Goal: Task Accomplishment & Management: Use online tool/utility

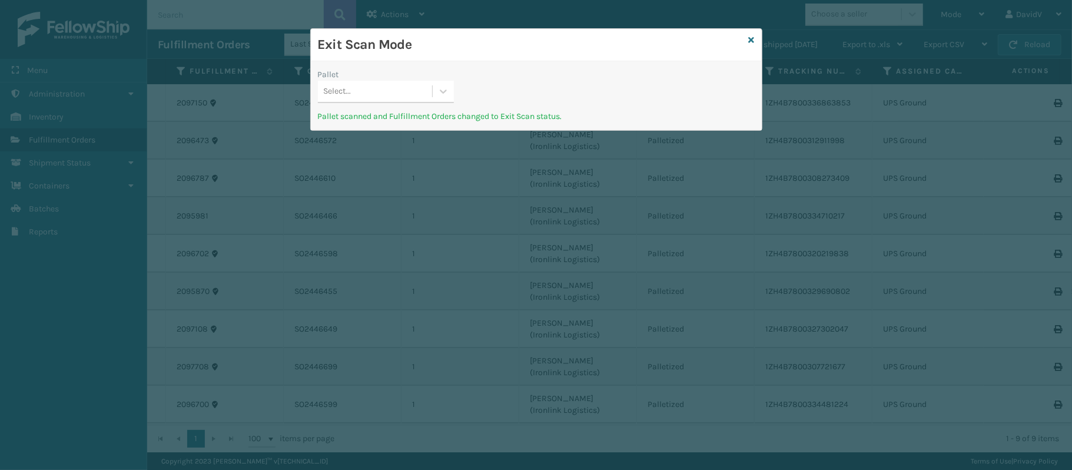
click at [747, 40] on div "Exit Scan Mode" at bounding box center [536, 45] width 451 height 32
click at [749, 39] on icon at bounding box center [752, 40] width 6 height 8
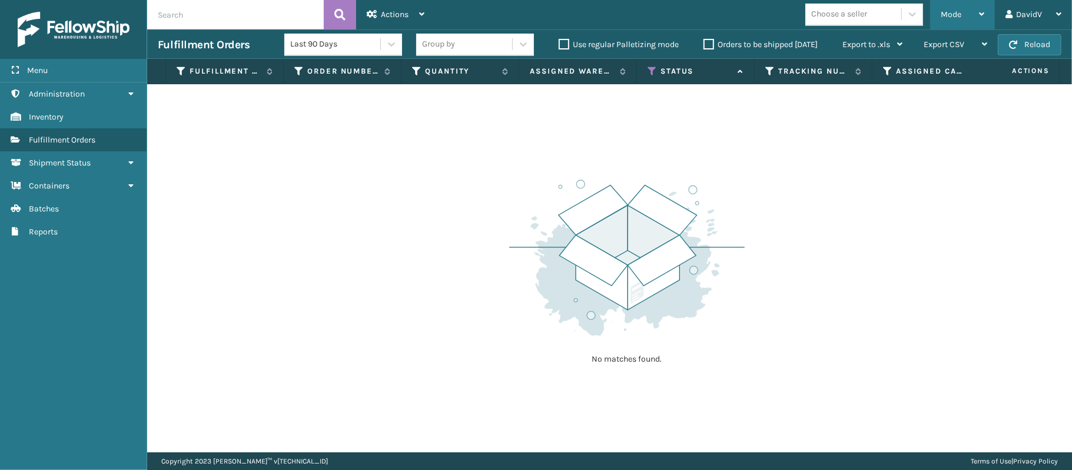
click at [944, 27] on div "Mode" at bounding box center [963, 14] width 44 height 29
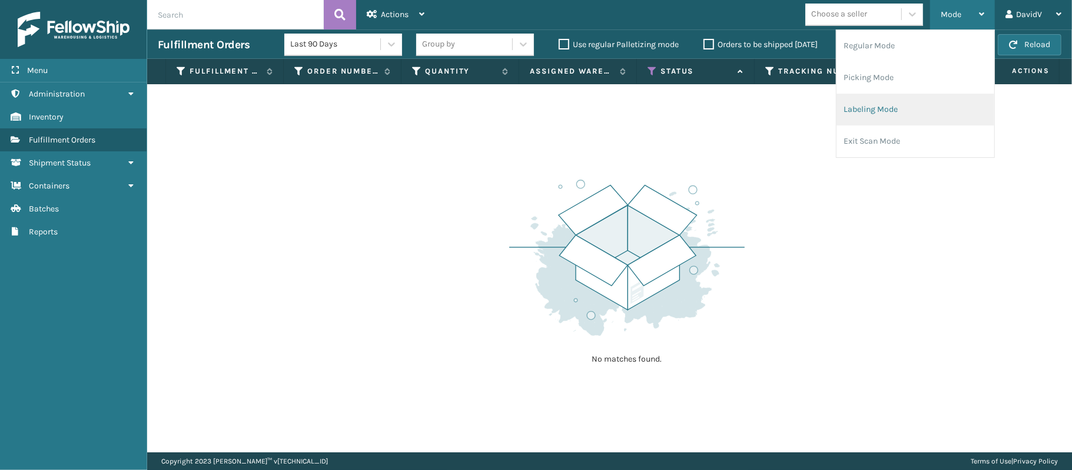
click at [869, 111] on li "Labeling Mode" at bounding box center [915, 110] width 158 height 32
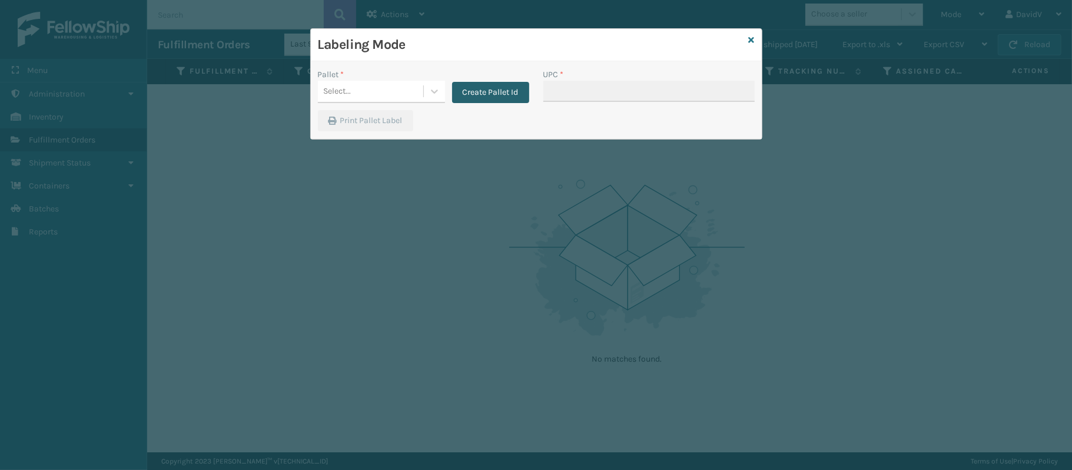
click at [500, 91] on button "Create Pallet Id" at bounding box center [490, 92] width 77 height 21
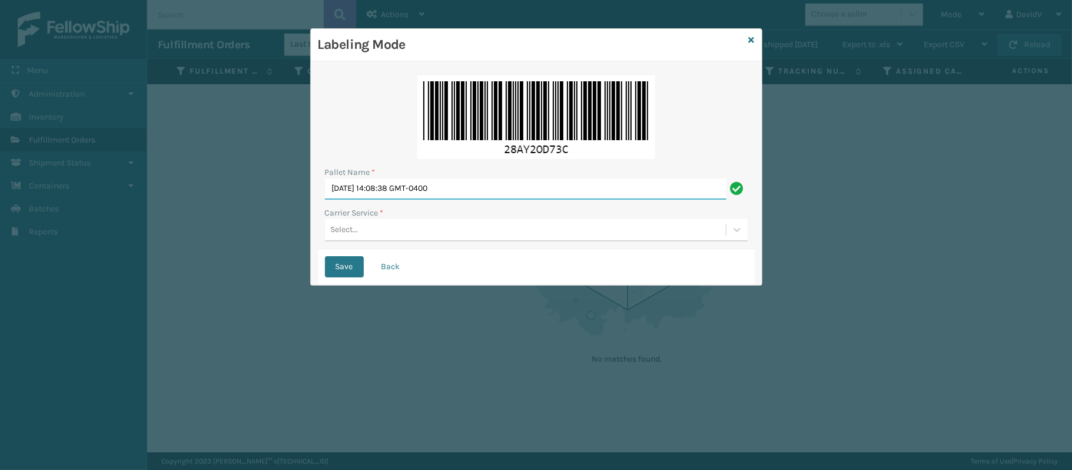
click at [417, 194] on input "[DATE] 14:08:38 GMT-0400" at bounding box center [525, 188] width 401 height 21
type input "LPN 514119"
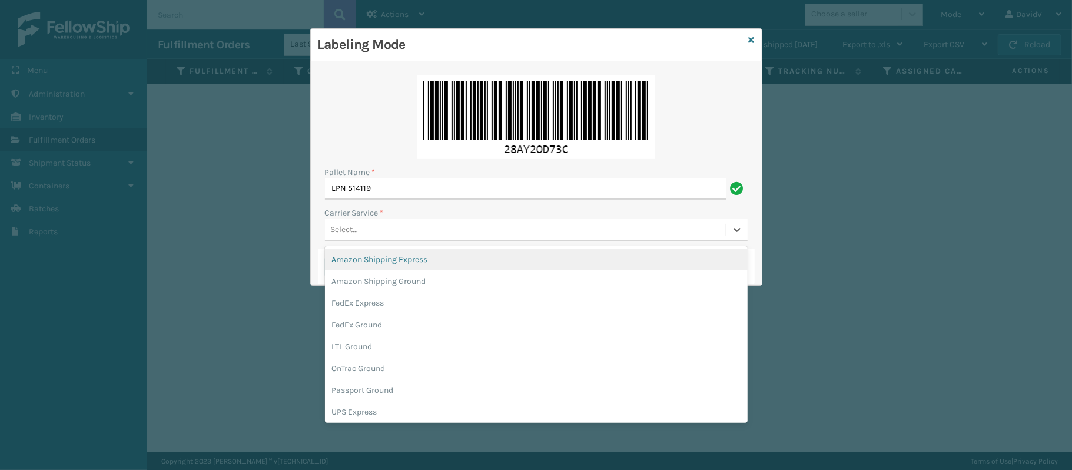
click at [373, 230] on div "Select..." at bounding box center [525, 229] width 401 height 19
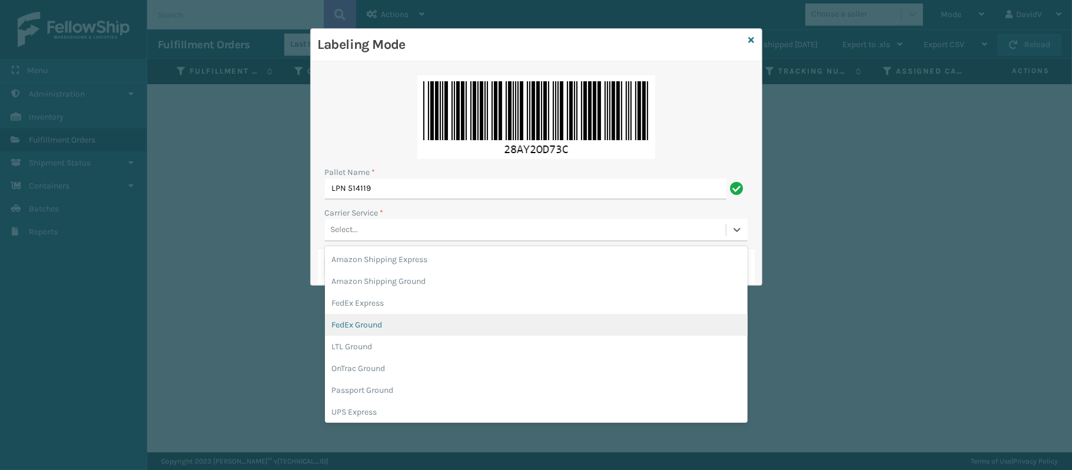
click at [502, 324] on div "FedEx Ground" at bounding box center [536, 325] width 423 height 22
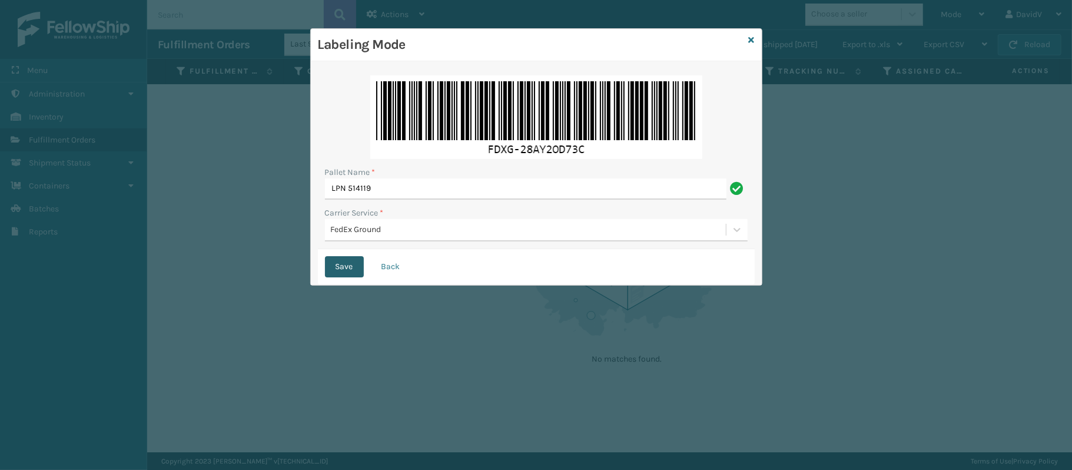
click at [335, 270] on button "Save" at bounding box center [344, 266] width 39 height 21
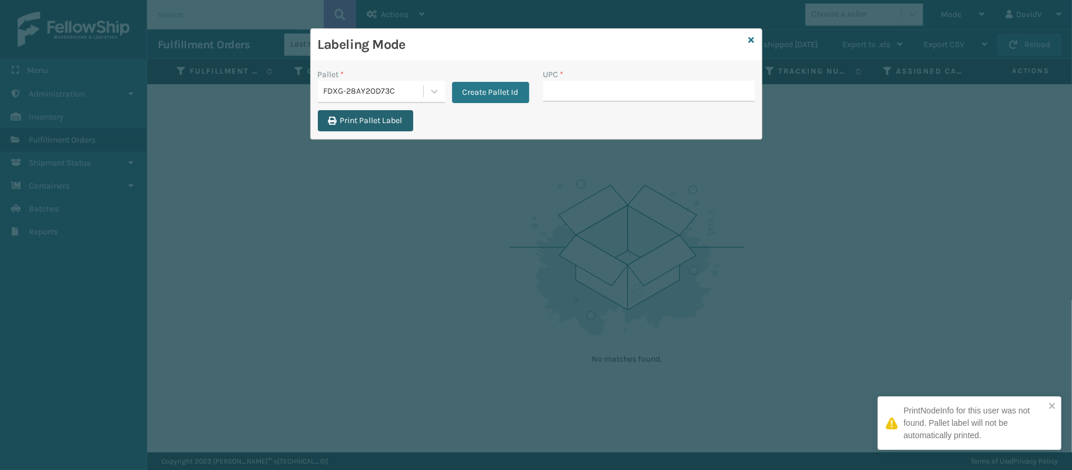
click at [370, 123] on button "Print Pallet Label" at bounding box center [365, 120] width 95 height 21
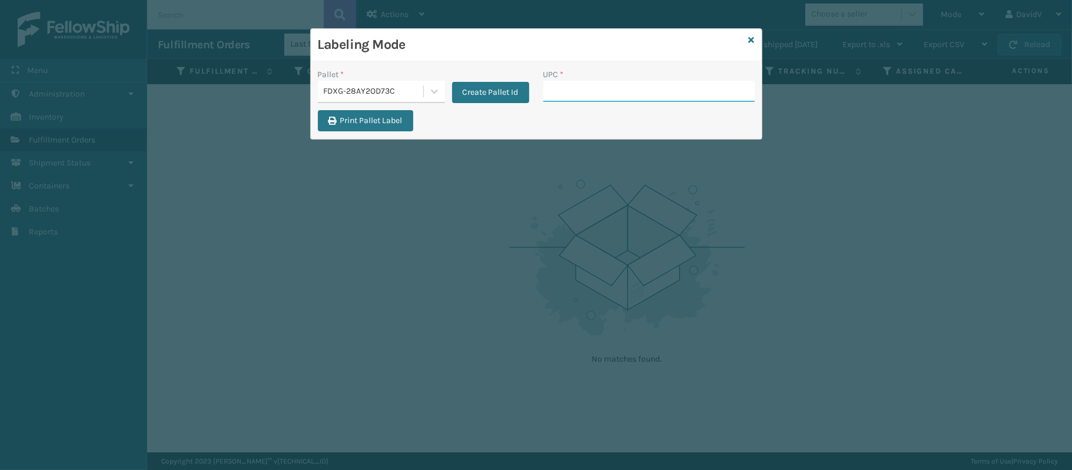
click at [610, 86] on input "UPC *" at bounding box center [648, 91] width 211 height 21
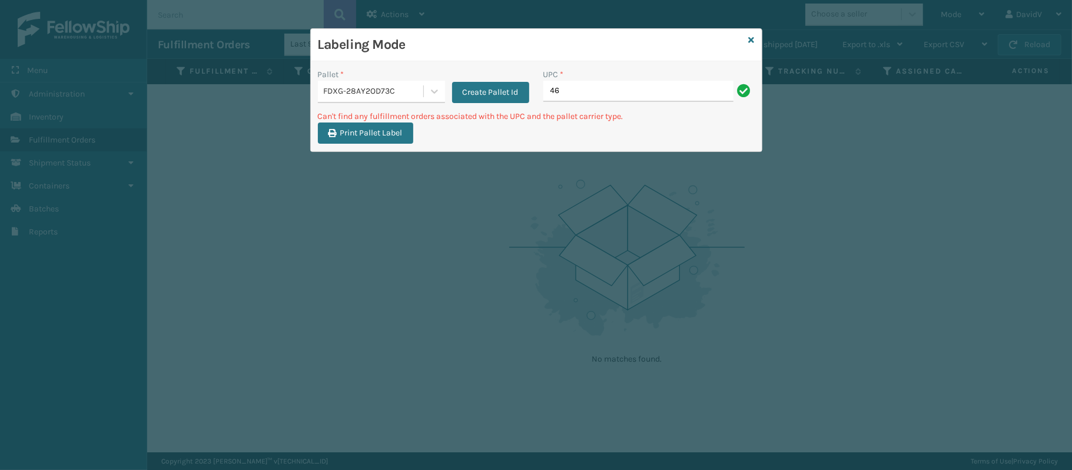
type input "4"
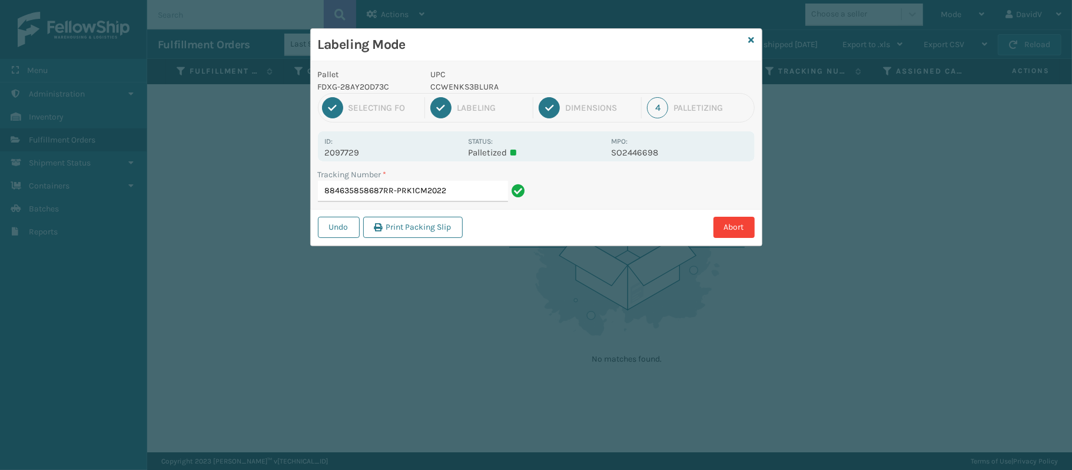
type input "884635858687RR-PRK1CM2022"
click at [751, 40] on icon at bounding box center [752, 40] width 6 height 8
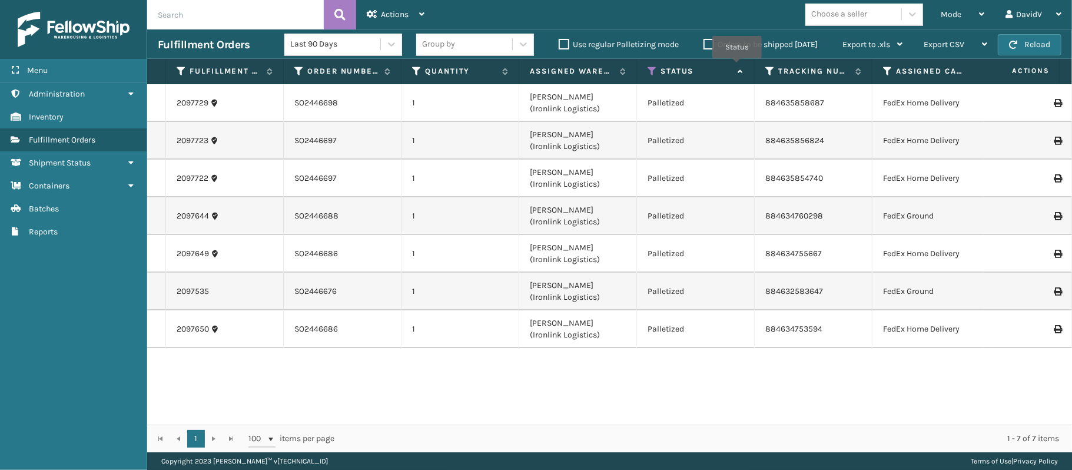
click at [737, 68] on icon at bounding box center [738, 72] width 9 height 8
click at [705, 45] on label "Orders to be shipped [DATE]" at bounding box center [760, 44] width 114 height 10
click at [704, 45] on input "Orders to be shipped [DATE]" at bounding box center [703, 42] width 1 height 8
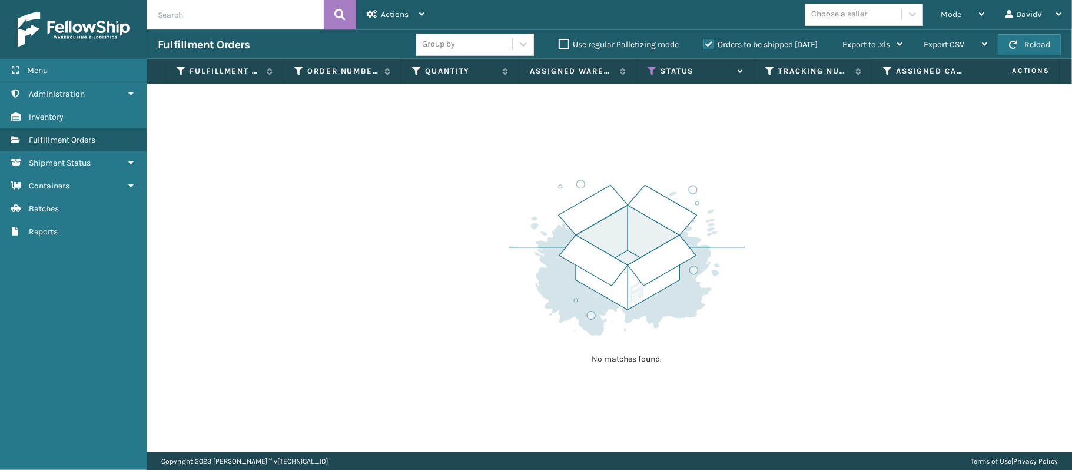
click at [705, 45] on label "Orders to be shipped [DATE]" at bounding box center [760, 44] width 114 height 10
click at [704, 45] on input "Orders to be shipped [DATE]" at bounding box center [703, 42] width 1 height 8
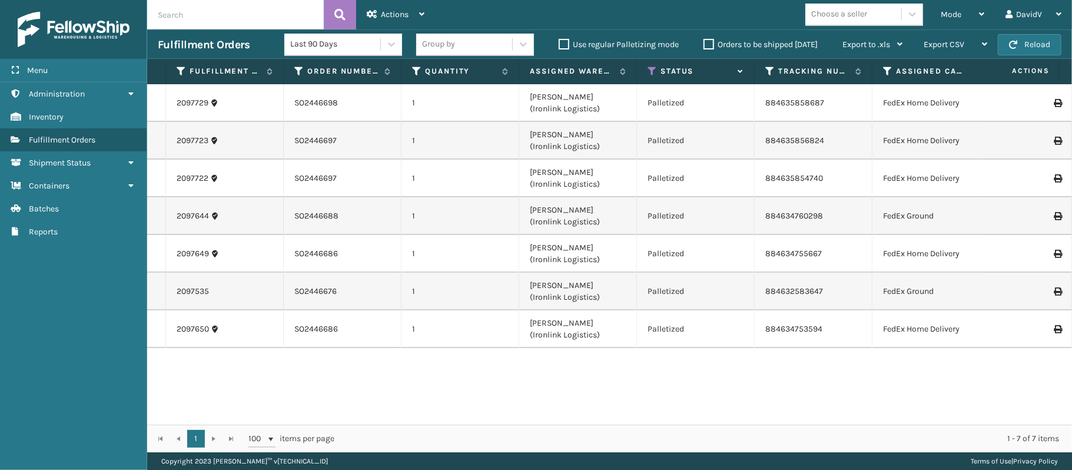
click at [1054, 291] on icon at bounding box center [1057, 291] width 7 height 8
click at [950, 11] on span "Mode" at bounding box center [951, 14] width 21 height 10
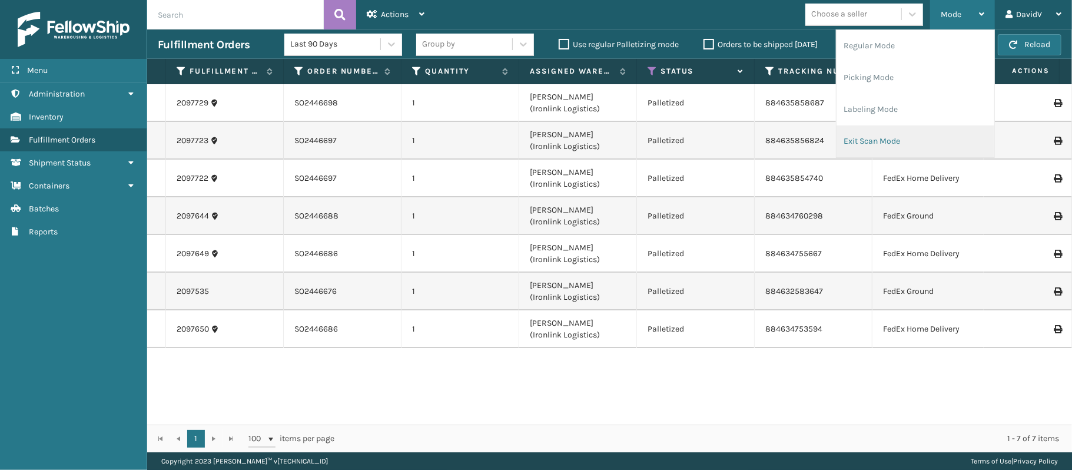
click at [871, 137] on li "Exit Scan Mode" at bounding box center [915, 141] width 158 height 32
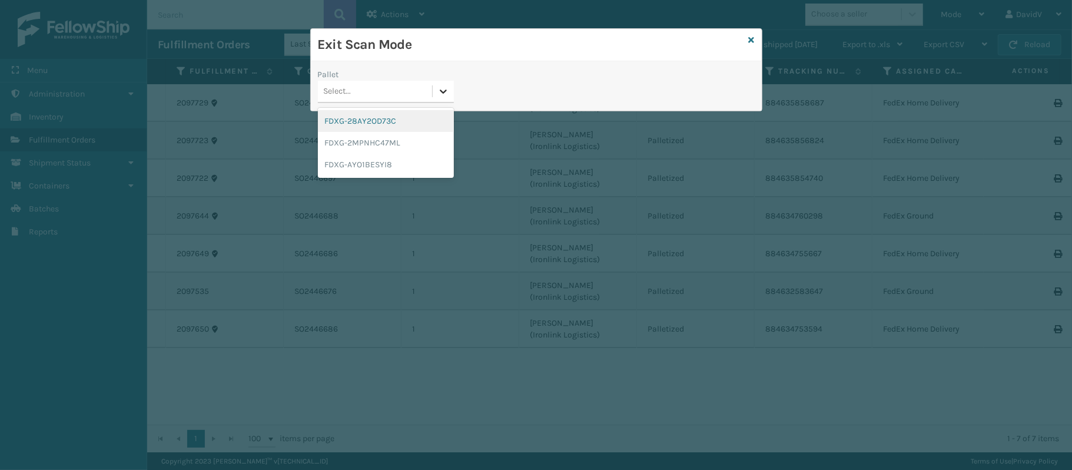
click at [436, 95] on div at bounding box center [443, 91] width 21 height 21
click at [387, 128] on div "FDXG-28AY2OD73C" at bounding box center [386, 121] width 136 height 22
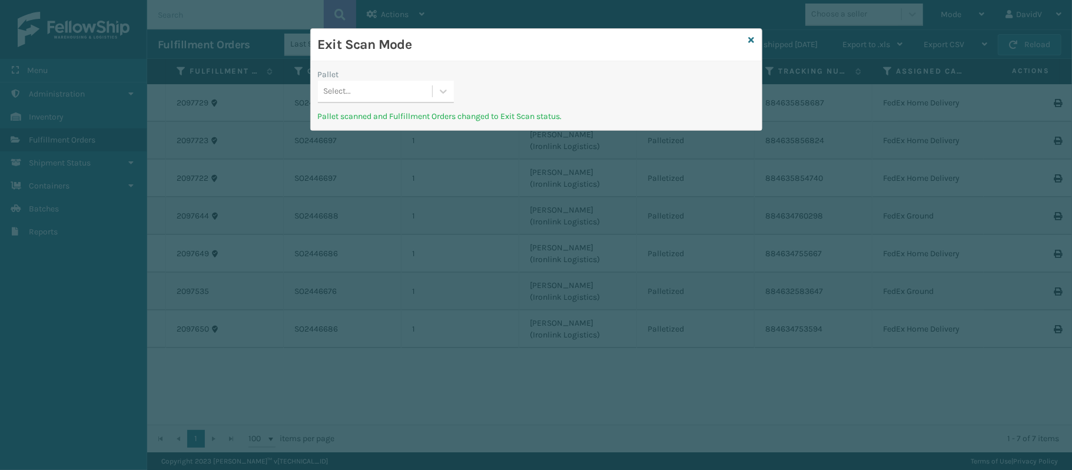
click at [747, 41] on div "Exit Scan Mode" at bounding box center [536, 45] width 451 height 32
click at [753, 36] on icon at bounding box center [752, 40] width 6 height 8
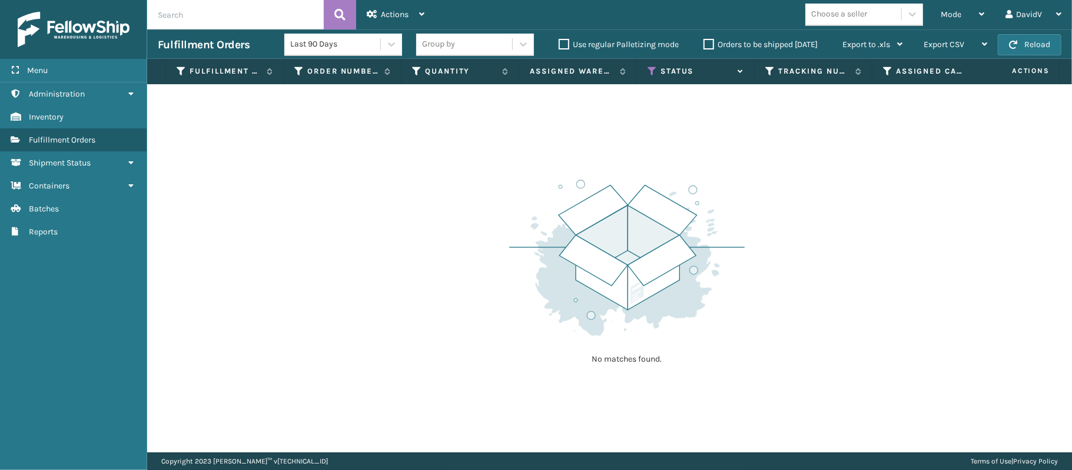
click at [753, 35] on div "Last 90 Days Group by Use regular Palletizing mode Orders to be shipped [DATE] …" at bounding box center [598, 44] width 629 height 29
click at [958, 10] on span "Mode" at bounding box center [951, 14] width 21 height 10
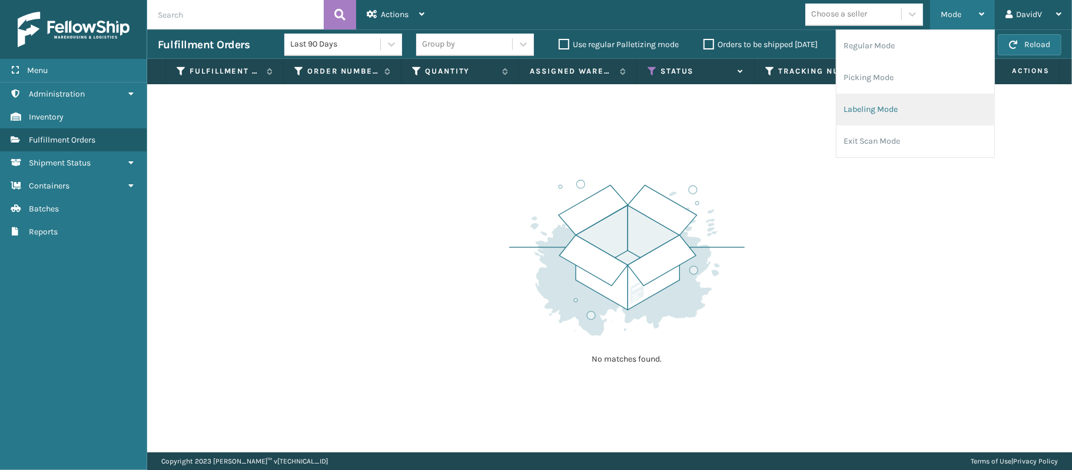
click at [883, 107] on li "Labeling Mode" at bounding box center [915, 110] width 158 height 32
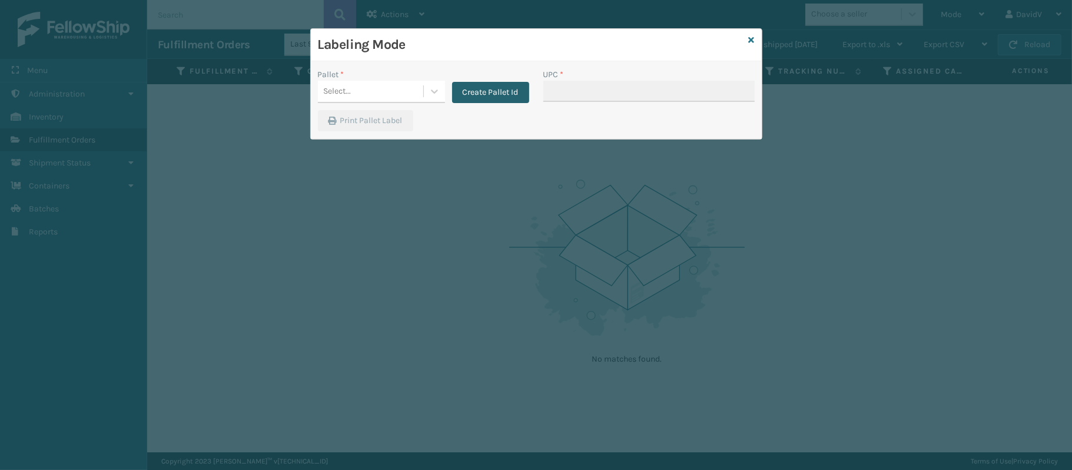
click at [504, 84] on button "Create Pallet Id" at bounding box center [490, 92] width 77 height 21
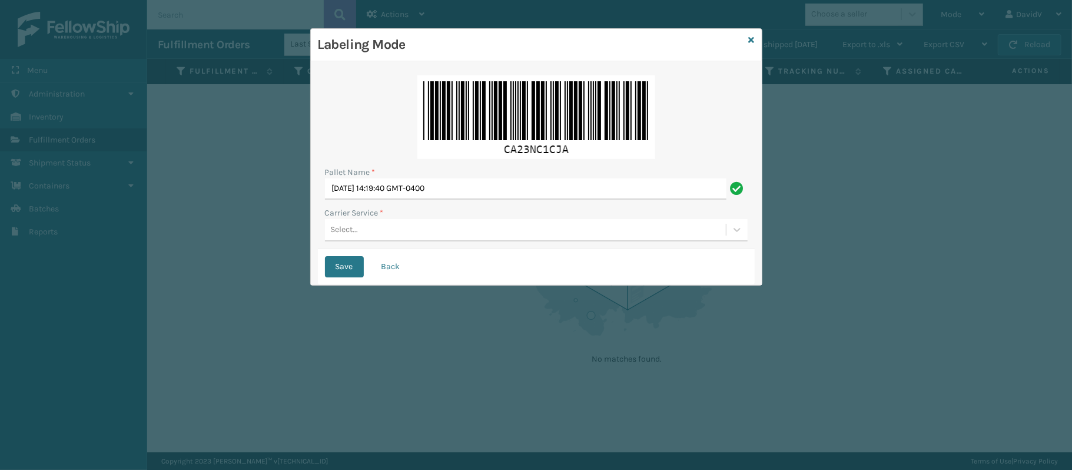
click at [504, 84] on img at bounding box center [536, 117] width 238 height 84
drag, startPoint x: 421, startPoint y: 205, endPoint x: 429, endPoint y: 185, distance: 21.4
click at [429, 185] on div "Pallet Name * [DATE] 14:19:40 GMT-0400 Carrier Service * Select..." at bounding box center [536, 158] width 437 height 181
click at [429, 185] on input "[DATE] 14:19:40 GMT-0400" at bounding box center [525, 188] width 401 height 21
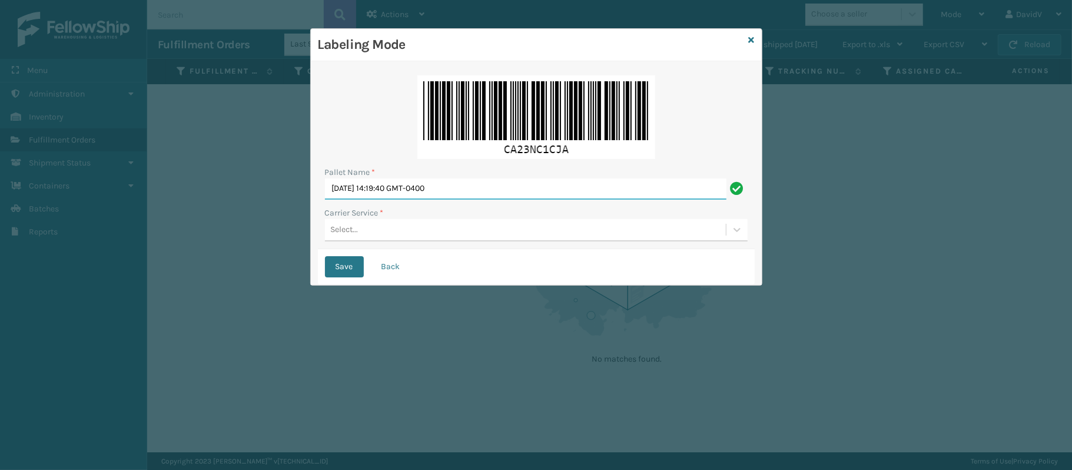
click at [429, 185] on input "[DATE] 14:19:40 GMT-0400" at bounding box center [525, 188] width 401 height 21
type input "LPN 514120"
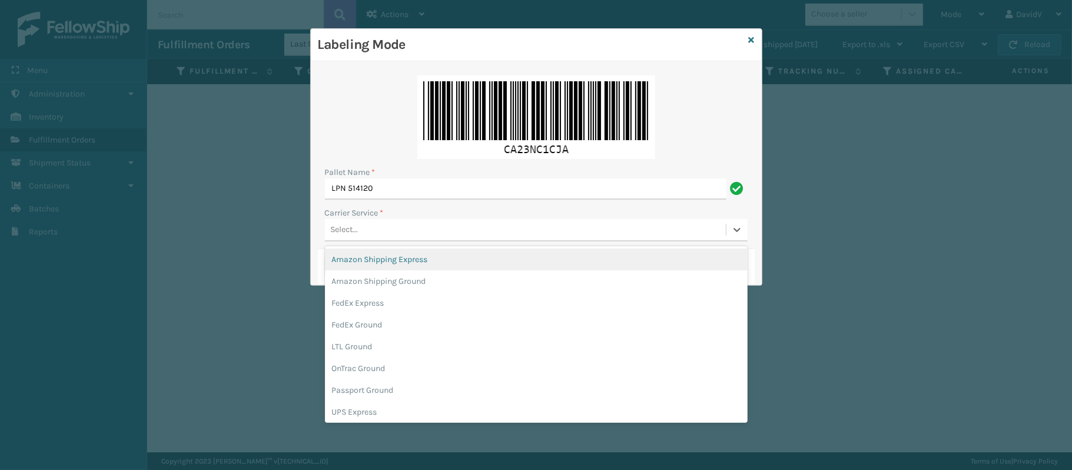
click at [376, 231] on div "Select..." at bounding box center [525, 229] width 401 height 19
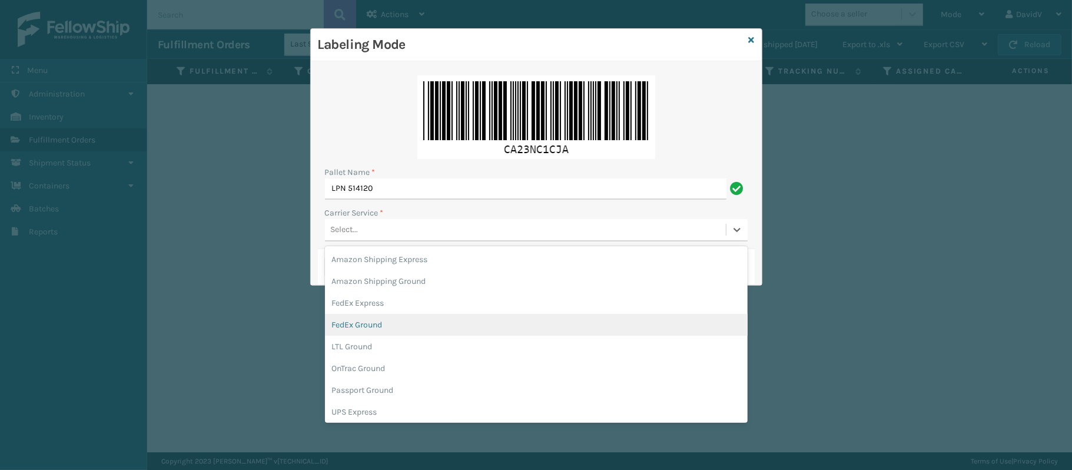
click at [363, 326] on div "FedEx Ground" at bounding box center [536, 325] width 423 height 22
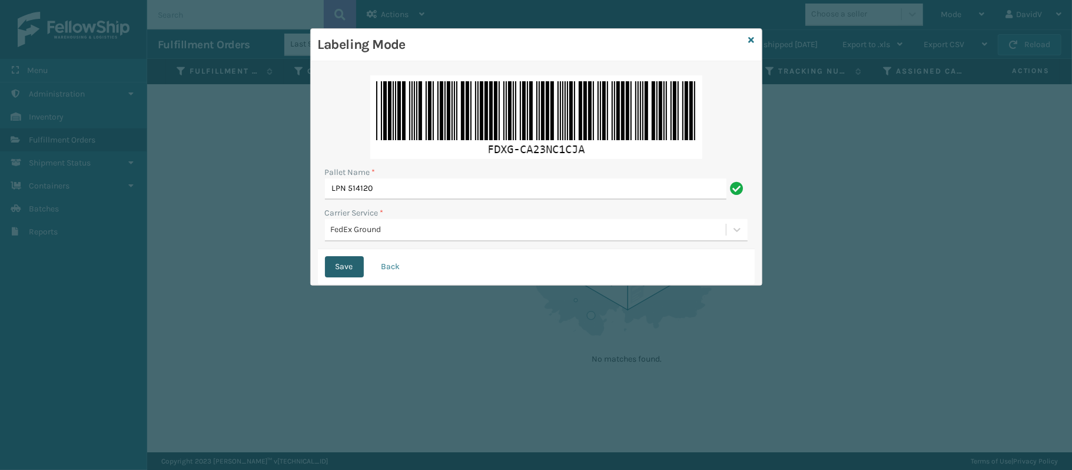
click at [344, 265] on button "Save" at bounding box center [344, 266] width 39 height 21
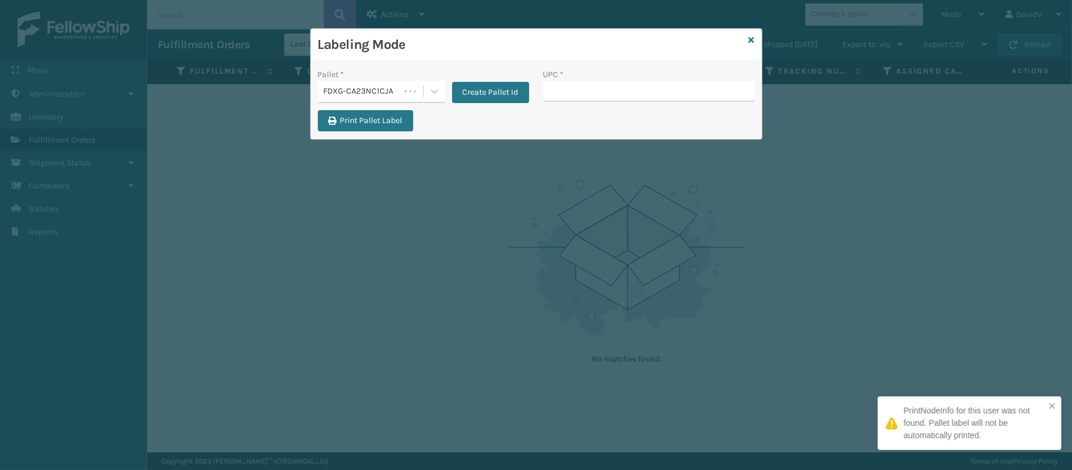
click at [344, 265] on div "Labeling Mode Pallet * FDXG-CA23NC1CJA Create Pallet Id UPC * Print Pallet Label" at bounding box center [536, 235] width 1072 height 470
click at [364, 109] on div "Pallet * FDXG-CA23NC1CJA Create Pallet Id" at bounding box center [423, 89] width 225 height 42
click at [363, 115] on button "Print Pallet Label" at bounding box center [365, 120] width 95 height 21
click at [618, 99] on input "UPC *" at bounding box center [648, 91] width 211 height 21
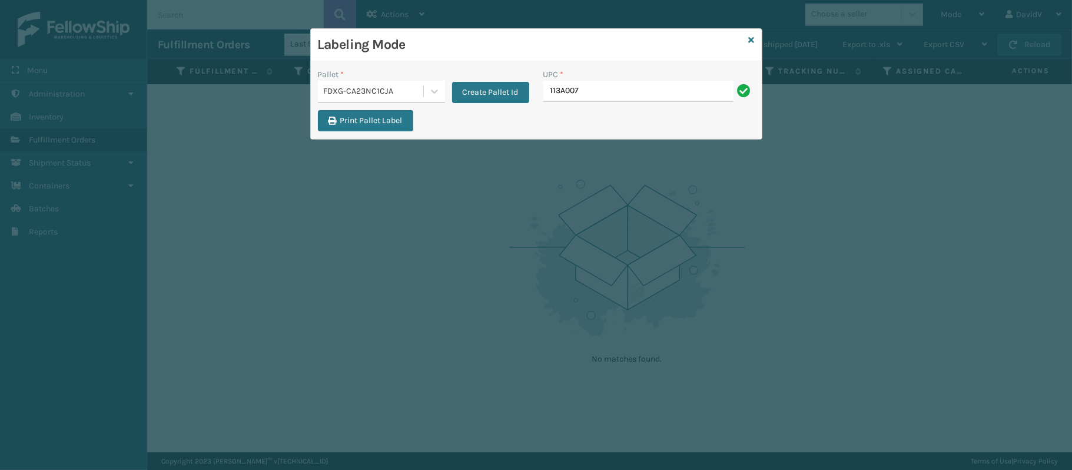
type input "113A007SND"
click at [580, 94] on input "113A007SND" at bounding box center [638, 91] width 190 height 21
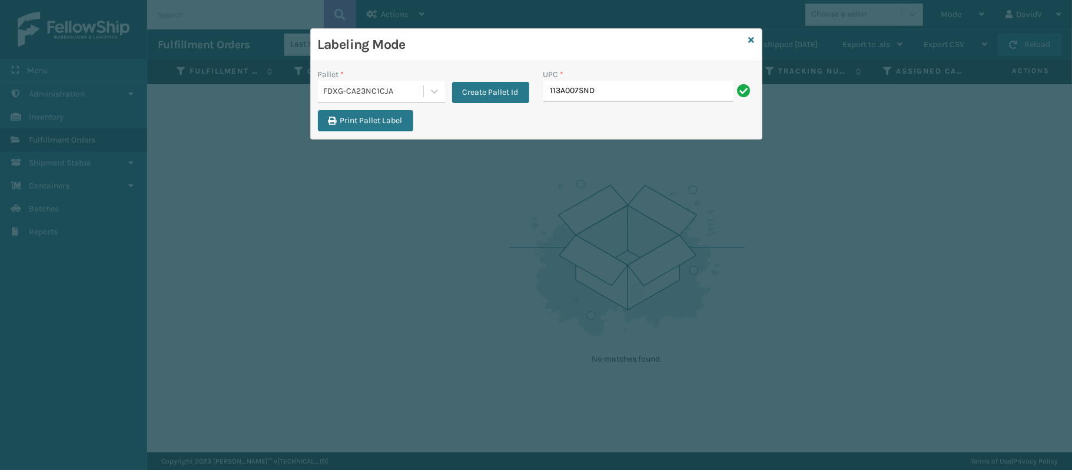
click at [580, 94] on input "113A007SND" at bounding box center [638, 91] width 190 height 21
click at [596, 85] on input "UPC *" at bounding box center [648, 91] width 211 height 21
type input "113A007SND"
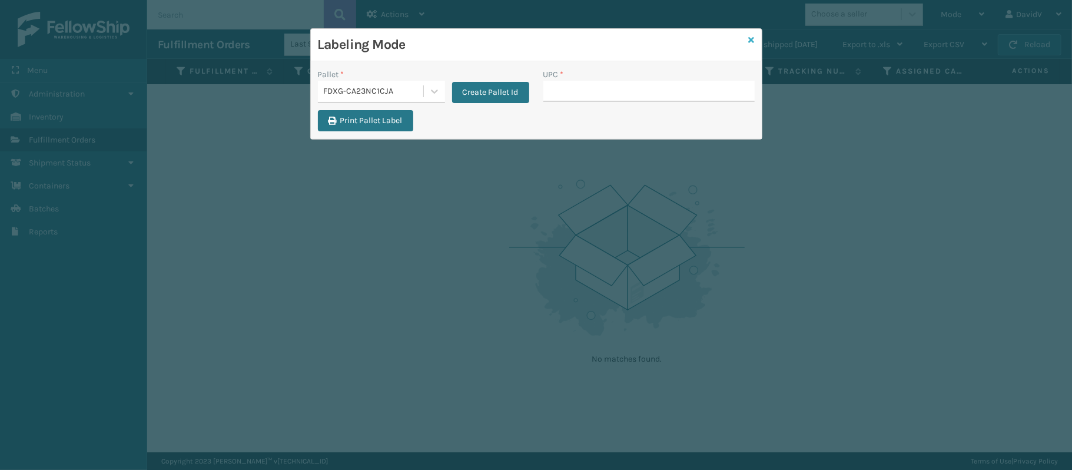
click at [749, 40] on icon at bounding box center [752, 40] width 6 height 8
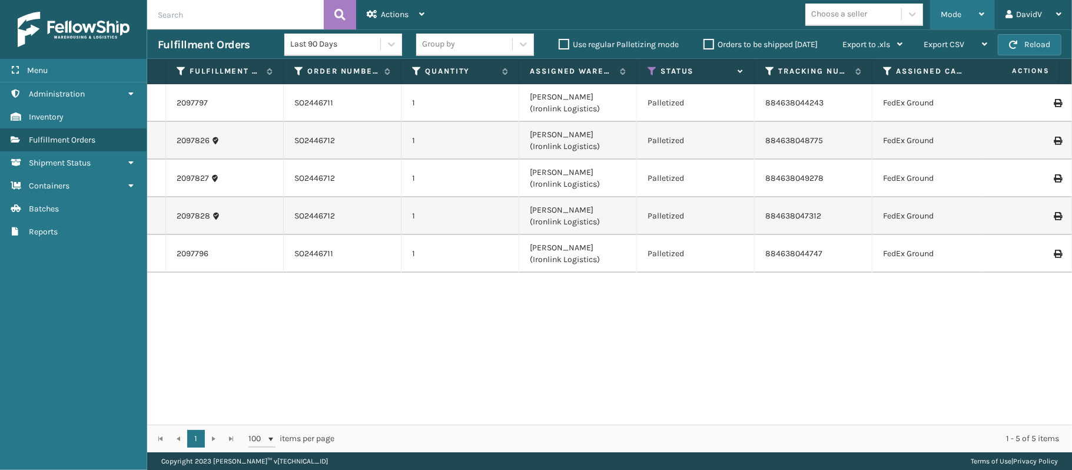
click at [971, 12] on div "Mode" at bounding box center [963, 14] width 44 height 29
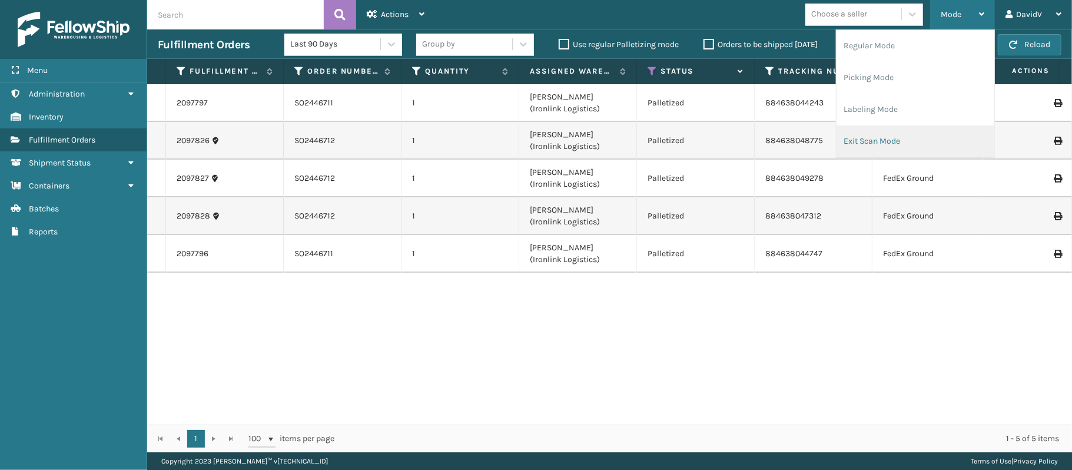
click at [876, 140] on li "Exit Scan Mode" at bounding box center [915, 141] width 158 height 32
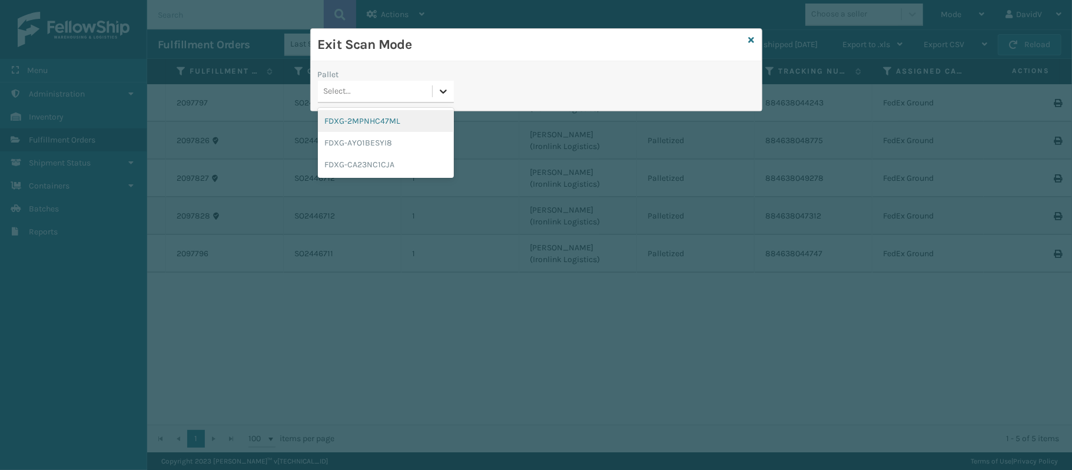
click at [439, 89] on icon at bounding box center [443, 91] width 12 height 12
click at [364, 158] on div "FDXG-CA23NC1CJA" at bounding box center [386, 165] width 136 height 22
